Goal: Find specific page/section: Find specific page/section

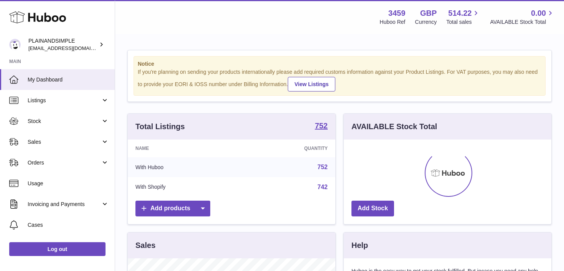
scroll to position [120, 208]
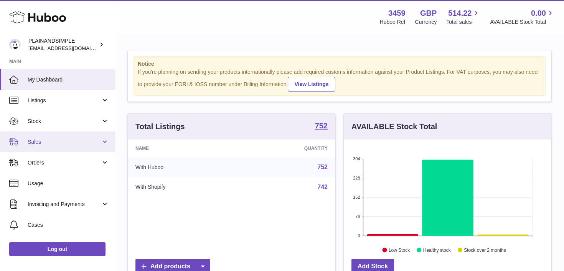
click at [102, 145] on link "Sales" at bounding box center [57, 141] width 115 height 21
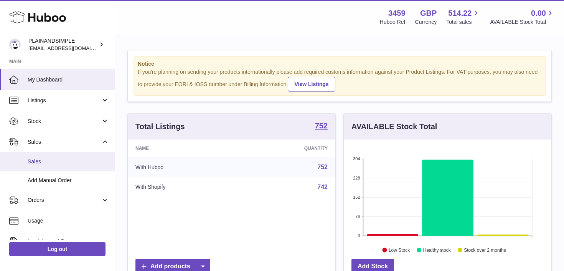
click at [93, 155] on link "Sales" at bounding box center [57, 161] width 115 height 19
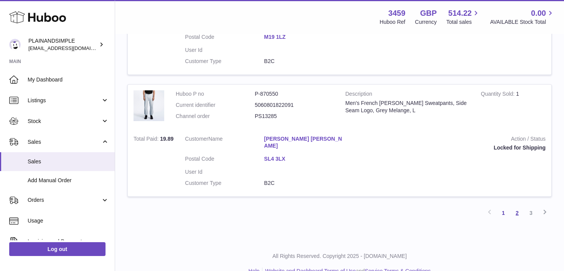
click at [520, 206] on link "2" at bounding box center [517, 213] width 14 height 14
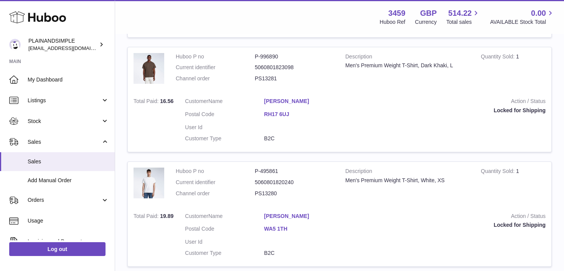
scroll to position [1135, 0]
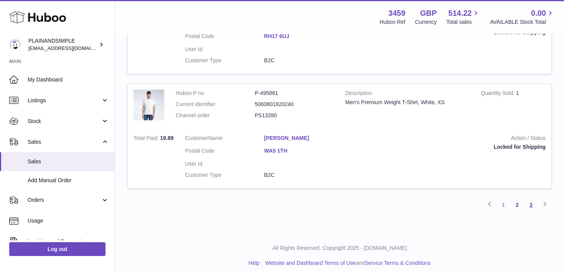
click at [528, 201] on link "3" at bounding box center [531, 205] width 14 height 14
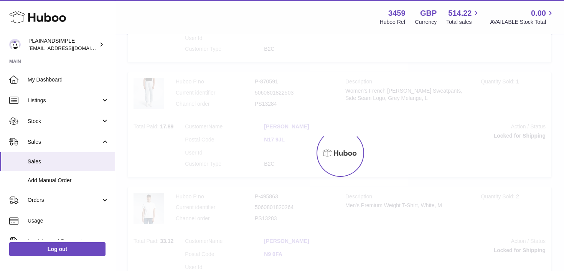
scroll to position [35, 0]
